Goal: Information Seeking & Learning: Learn about a topic

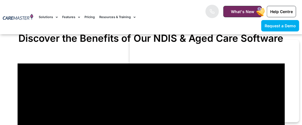
scroll to position [424, 0]
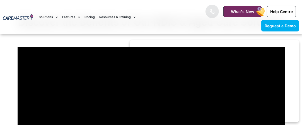
drag, startPoint x: 305, startPoint y: 7, endPoint x: 304, endPoint y: 20, distance: 12.6
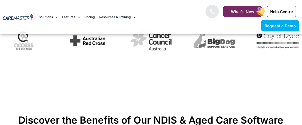
scroll to position [158, 0]
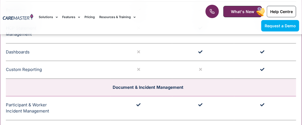
scroll to position [1312, 0]
